Goal: Information Seeking & Learning: Learn about a topic

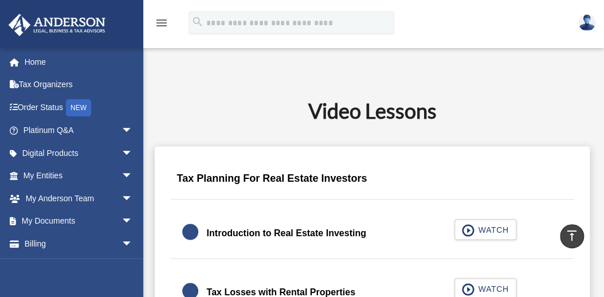
scroll to position [538, 0]
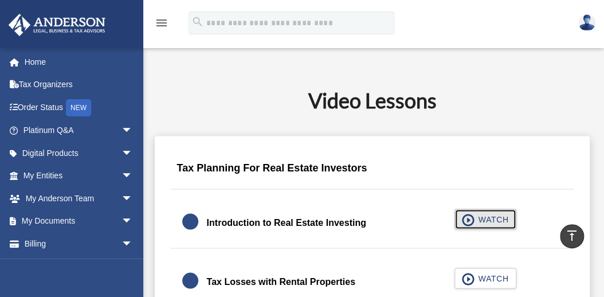
click at [485, 218] on span "WATCH" at bounding box center [492, 218] width 34 height 11
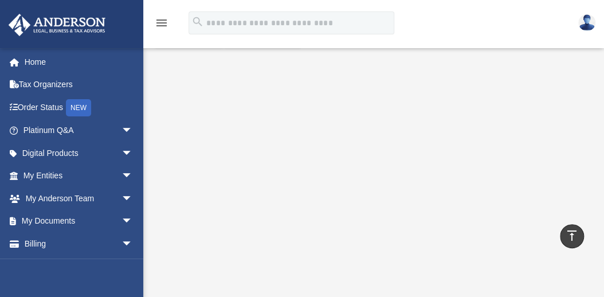
scroll to position [223, 0]
click at [121, 176] on span "arrow_drop_down" at bounding box center [132, 175] width 23 height 23
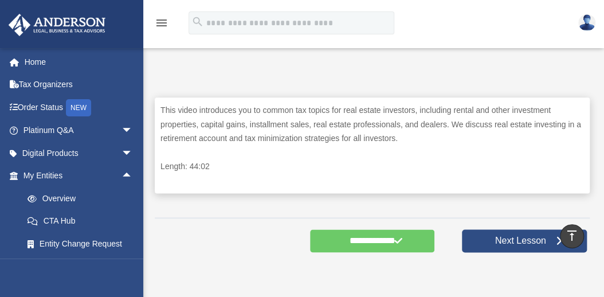
scroll to position [437, 0]
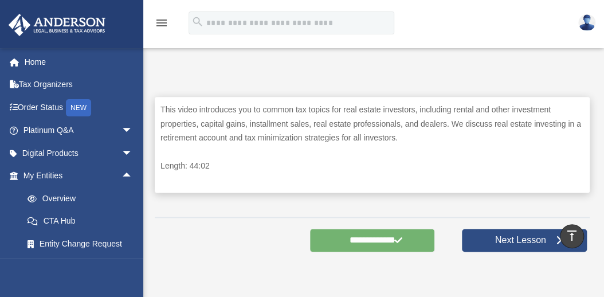
click at [383, 238] on input "**********" at bounding box center [372, 239] width 125 height 23
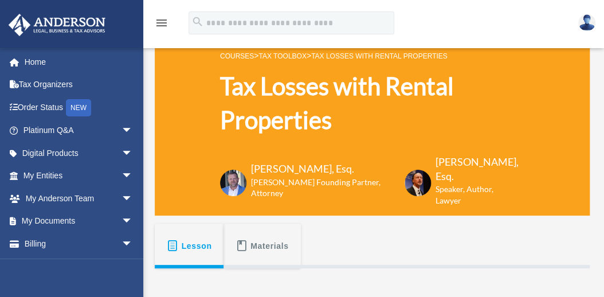
click at [159, 23] on icon "menu" at bounding box center [162, 23] width 14 height 14
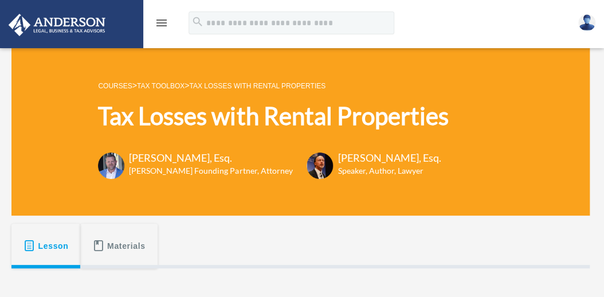
click at [494, 19] on div "menu search Site Menu add [EMAIL_ADDRESS][PERSON_NAME][PERSON_NAME][DOMAIN_NAME…" at bounding box center [302, 28] width 586 height 39
click at [582, 23] on img at bounding box center [586, 22] width 17 height 17
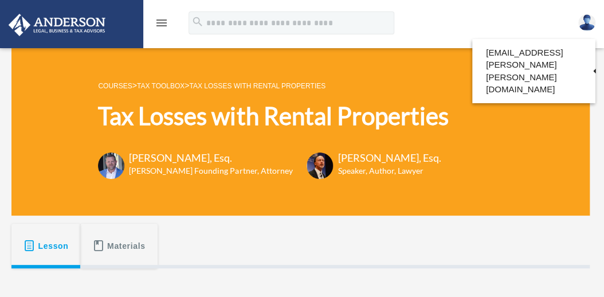
click at [515, 22] on div "menu search Site Menu add [EMAIL_ADDRESS][PERSON_NAME][PERSON_NAME][DOMAIN_NAME…" at bounding box center [302, 28] width 586 height 39
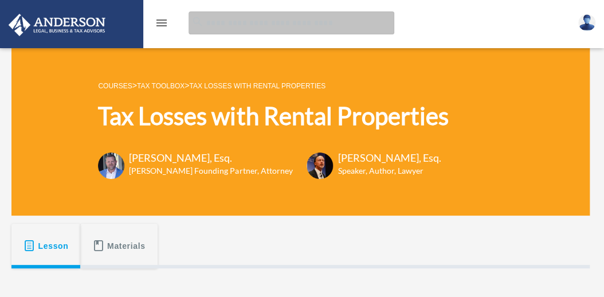
click at [279, 26] on input "search" at bounding box center [291, 22] width 206 height 23
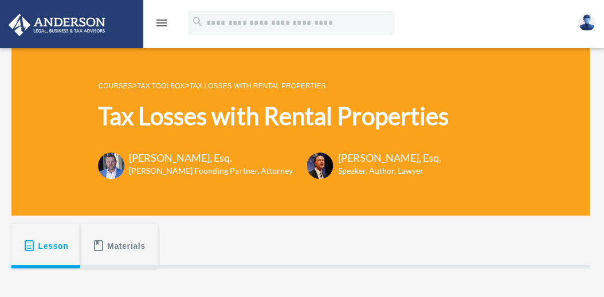
click at [159, 19] on icon "menu" at bounding box center [162, 23] width 14 height 14
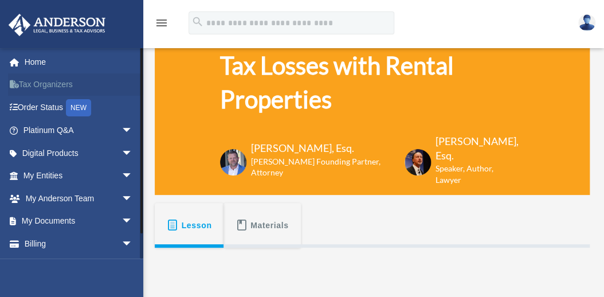
scroll to position [72, 0]
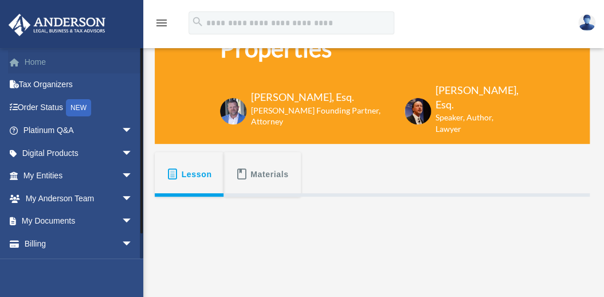
click at [49, 62] on link "Home" at bounding box center [79, 61] width 142 height 23
